Goal: Check status: Check status

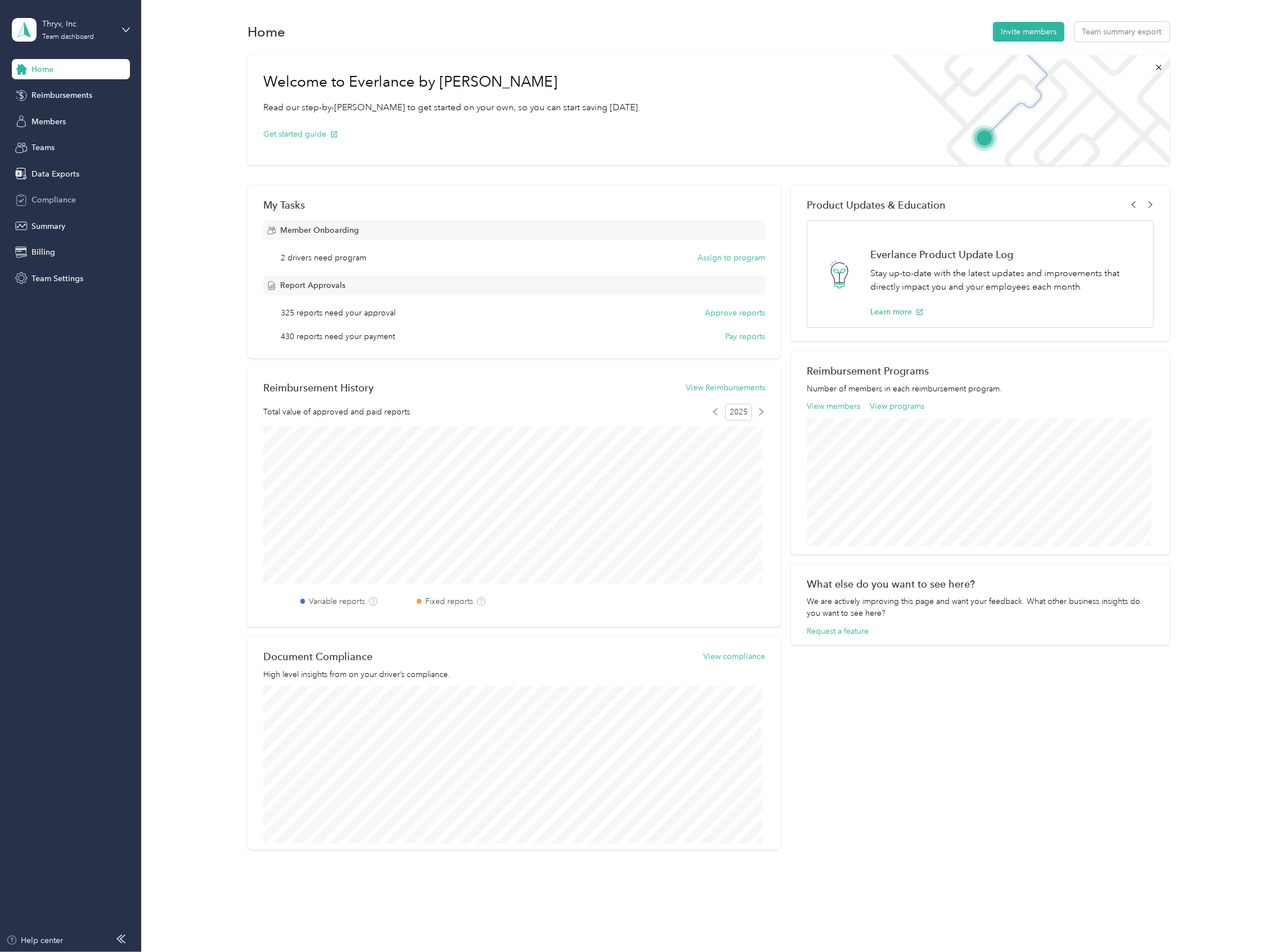
click at [68, 199] on span "Compliance" at bounding box center [54, 200] width 44 height 12
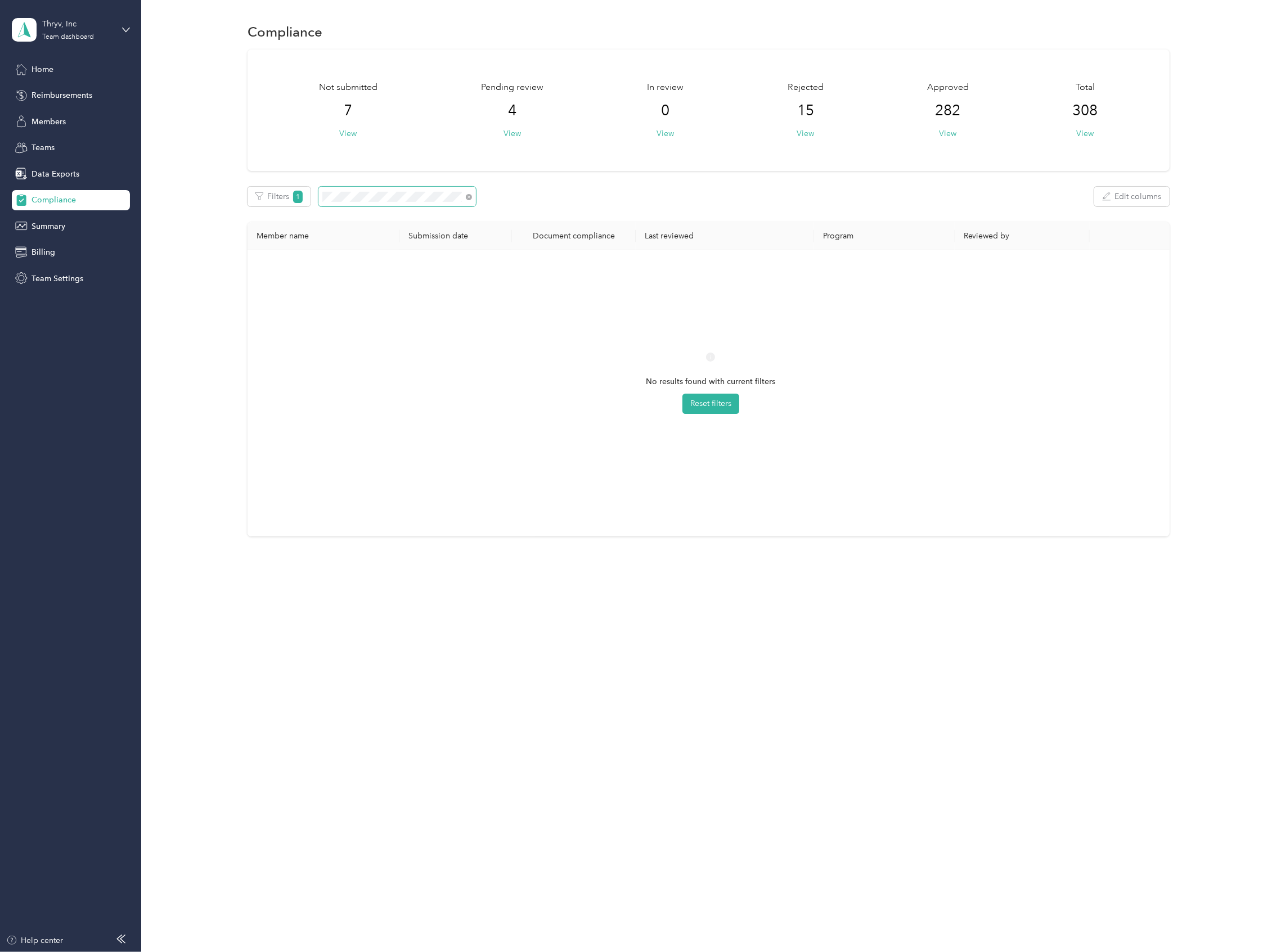
click at [243, 184] on div "Not submitted 7 View Pending review 4 View In review 0 View Rejected 15 View Ap…" at bounding box center [709, 293] width 1107 height 488
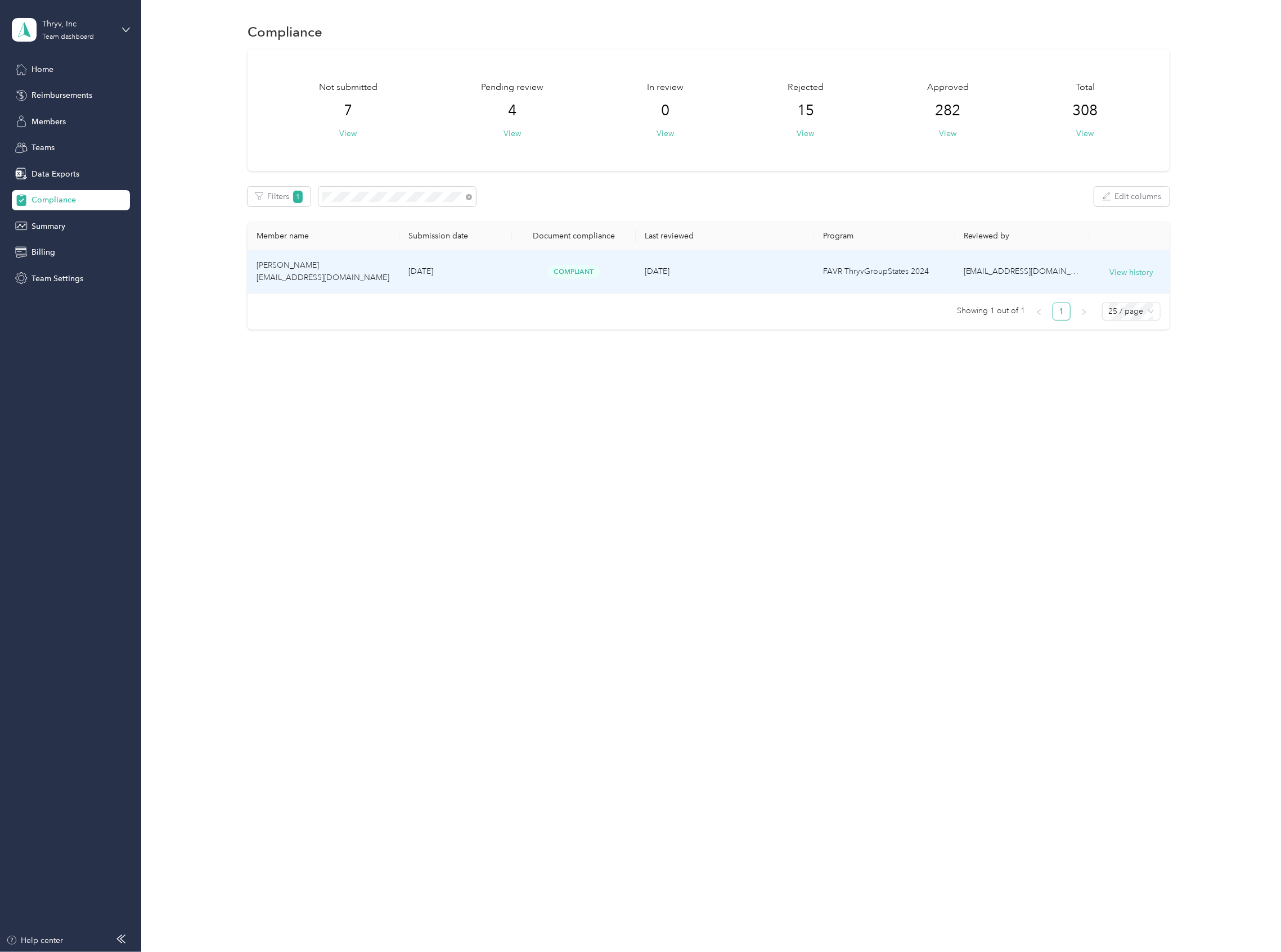
click at [340, 275] on td "[PERSON_NAME] [EMAIL_ADDRESS][DOMAIN_NAME]" at bounding box center [323, 272] width 152 height 44
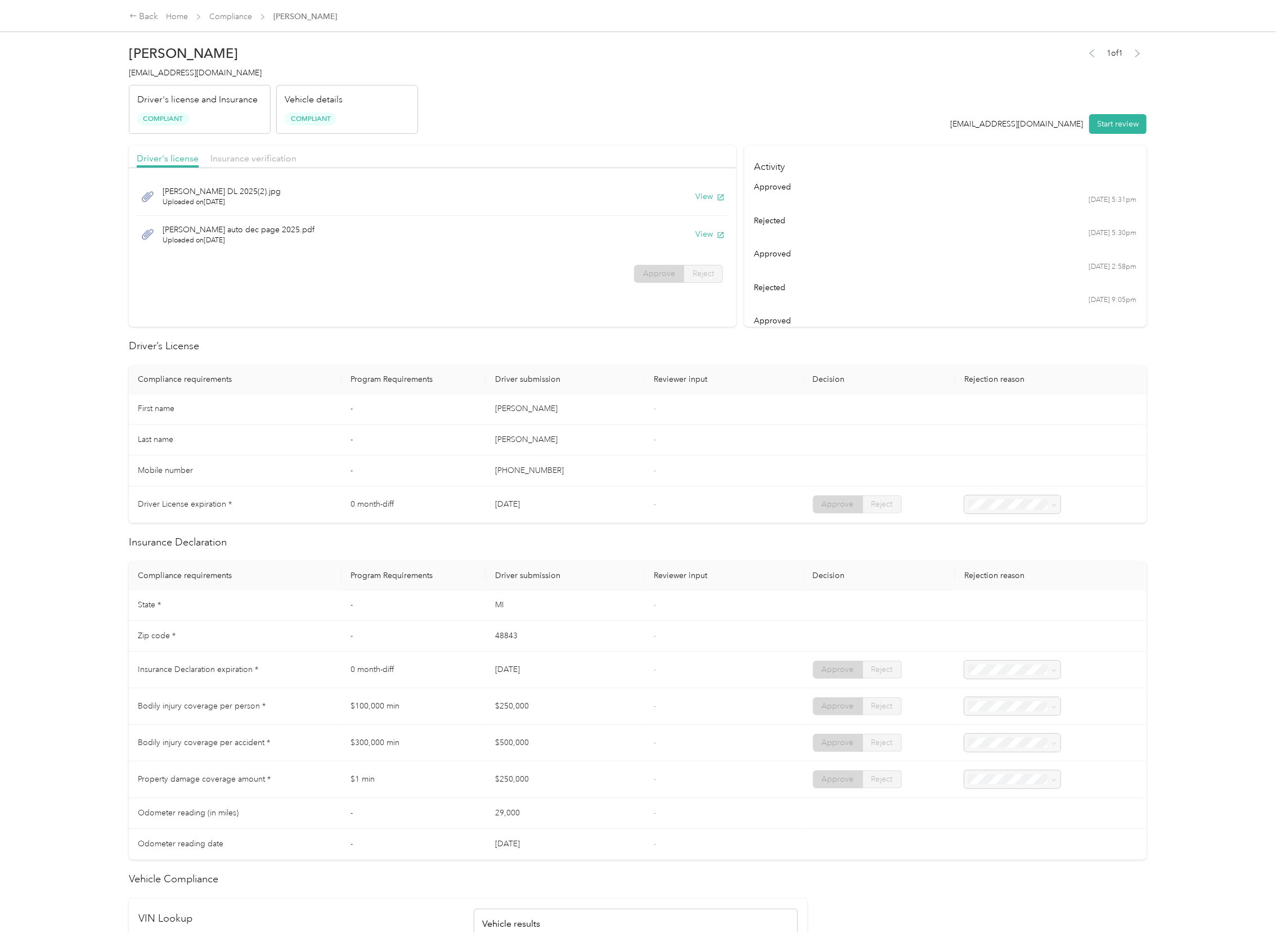
click at [205, 244] on span "Uploaded on [DATE]" at bounding box center [239, 241] width 152 height 10
